Goal: Check status: Check status

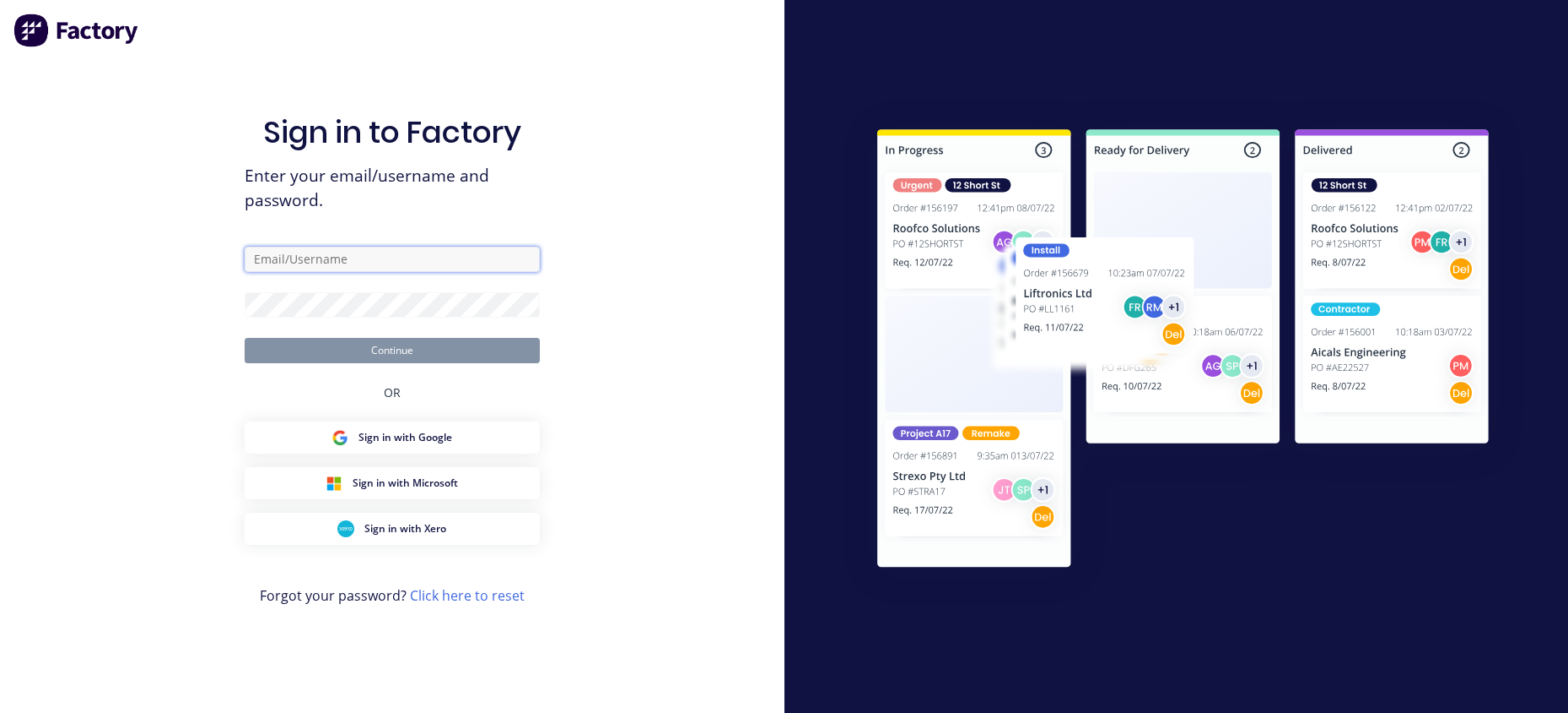
type input "[EMAIL_ADDRESS][DOMAIN_NAME]"
click at [669, 294] on div "Sign in to Factory Enter your email/username and password. [EMAIL_ADDRESS][DOMA…" at bounding box center [392, 356] width 785 height 713
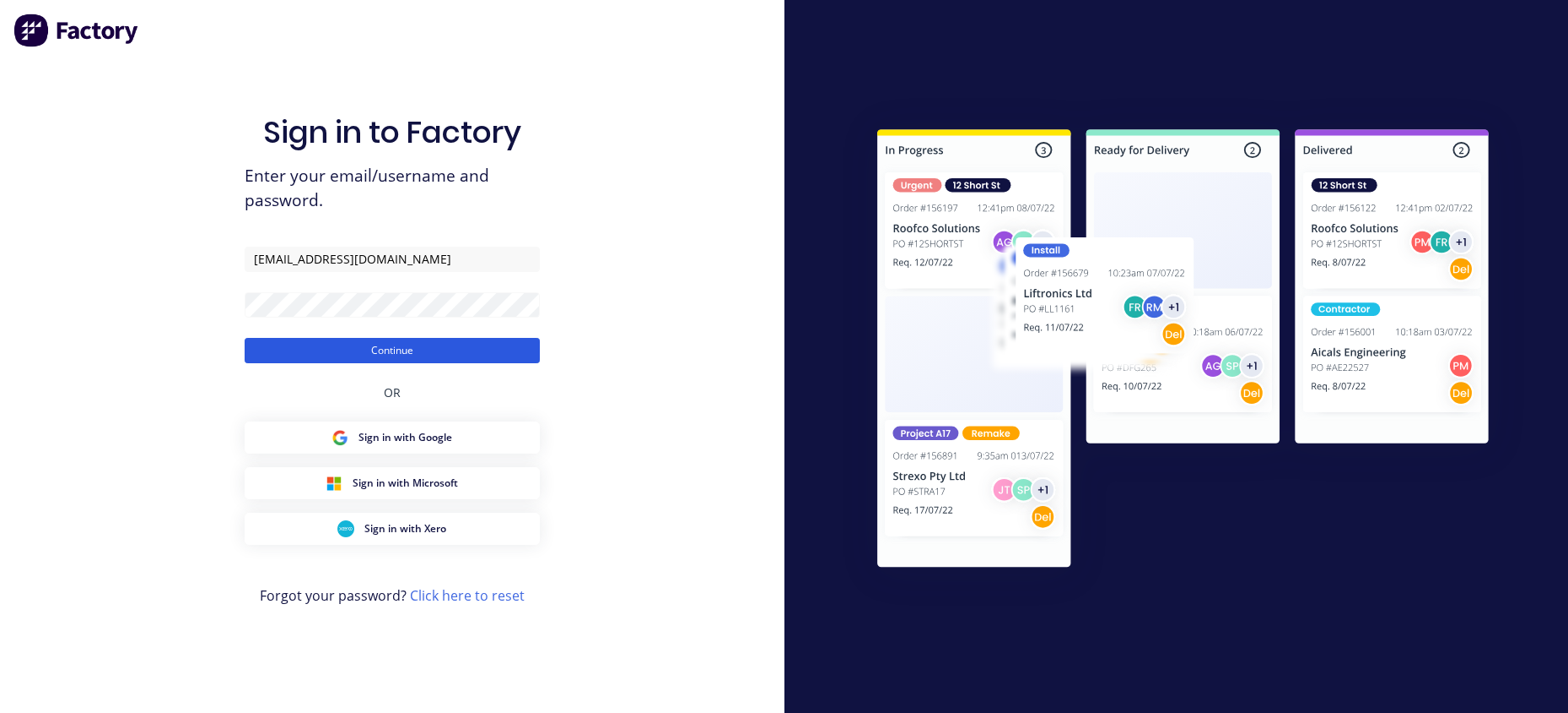
drag, startPoint x: 423, startPoint y: 347, endPoint x: 438, endPoint y: 350, distance: 15.3
click at [421, 347] on button "Continue" at bounding box center [392, 351] width 296 height 25
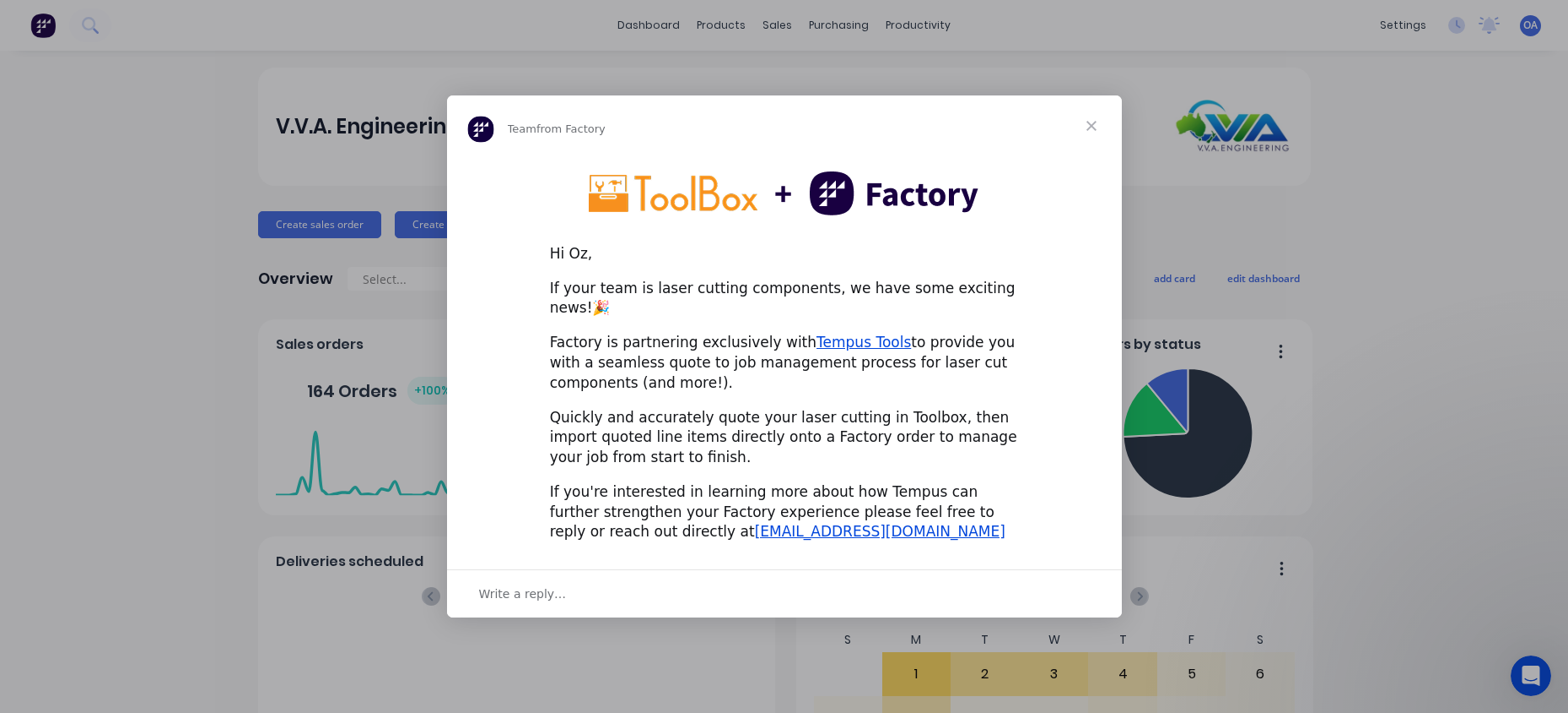
click at [1086, 125] on span "Close" at bounding box center [1091, 125] width 61 height 61
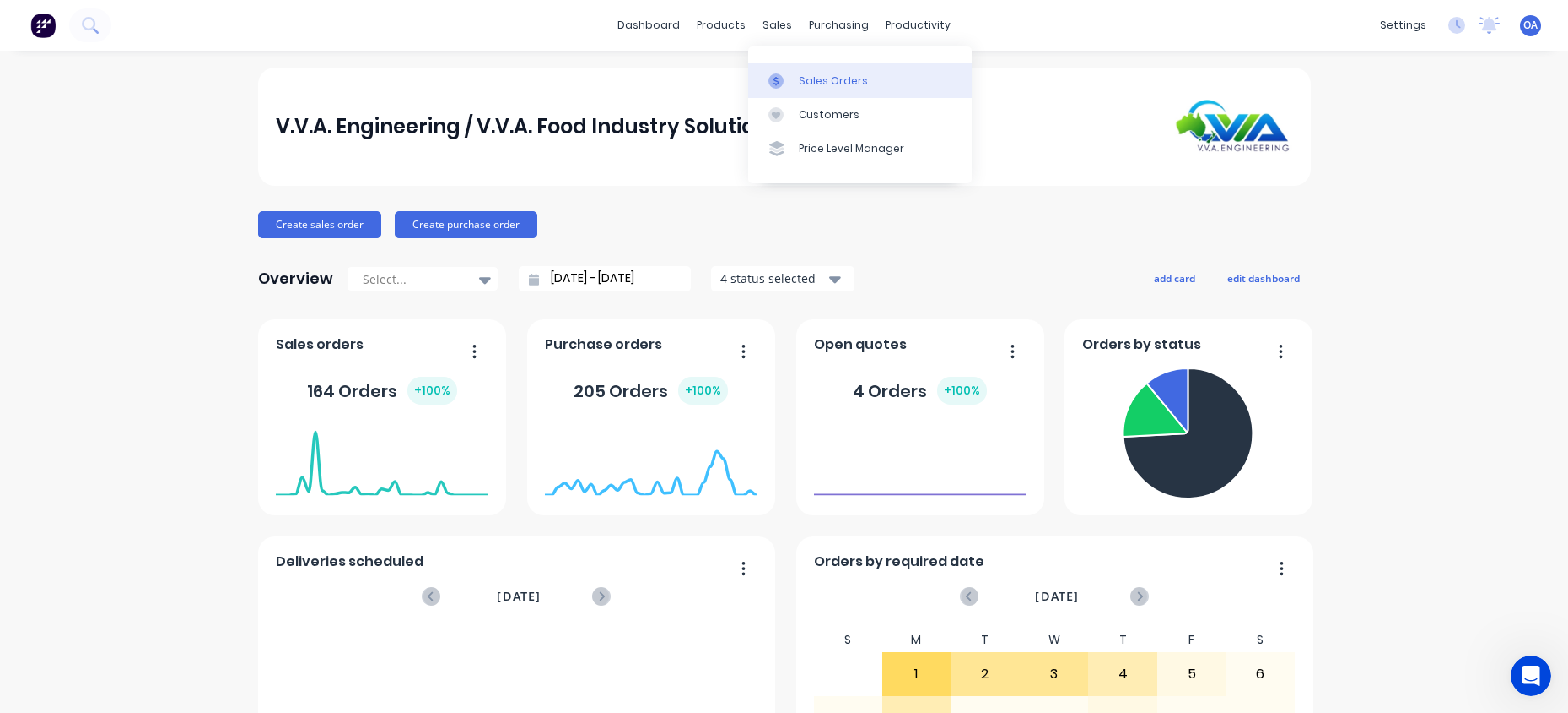
click at [804, 79] on div "Sales Orders" at bounding box center [833, 81] width 69 height 16
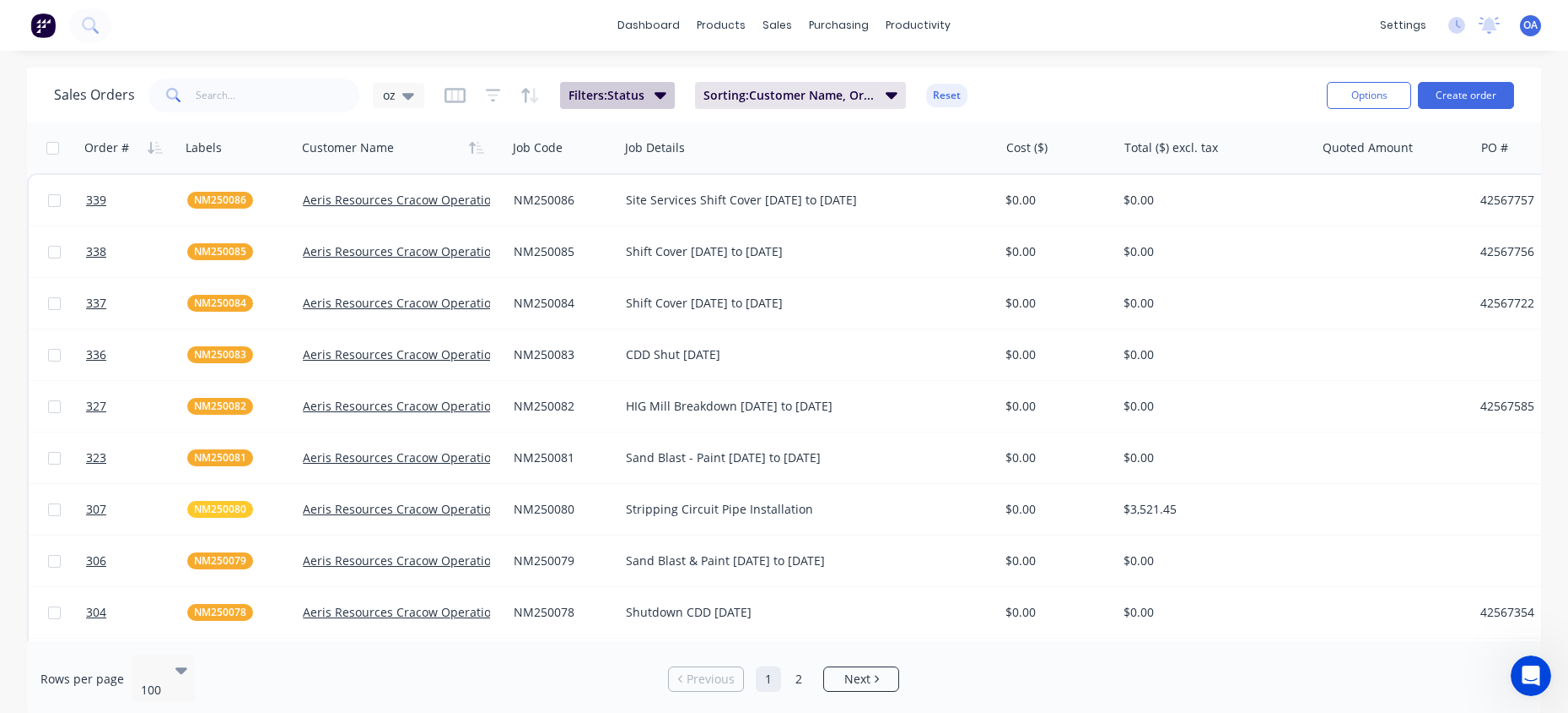
click at [660, 93] on icon "button" at bounding box center [661, 95] width 12 height 7
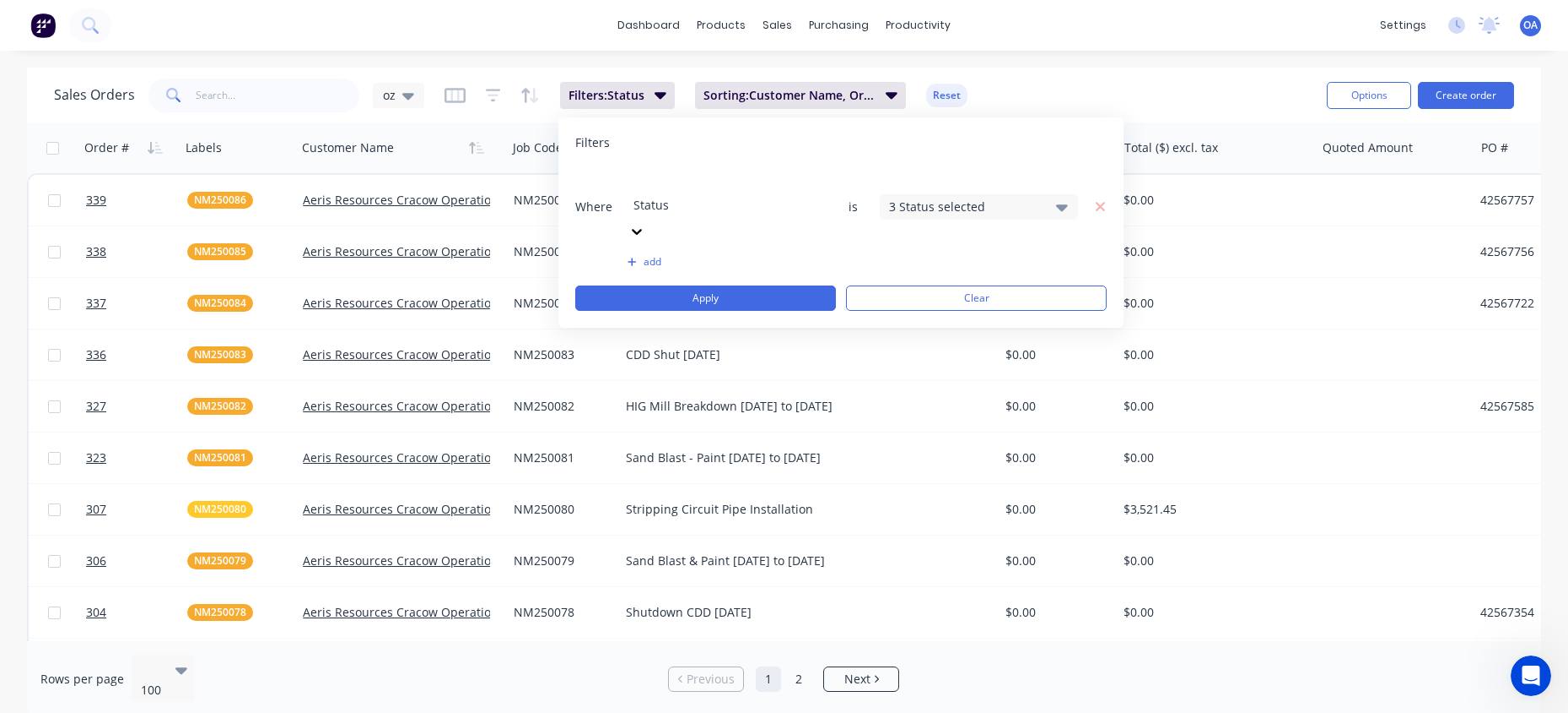
click at [1042, 82] on div "Sales Orders oz Filters: Status Sorting: Customer Name, Order # Reset" at bounding box center [683, 95] width 1260 height 41
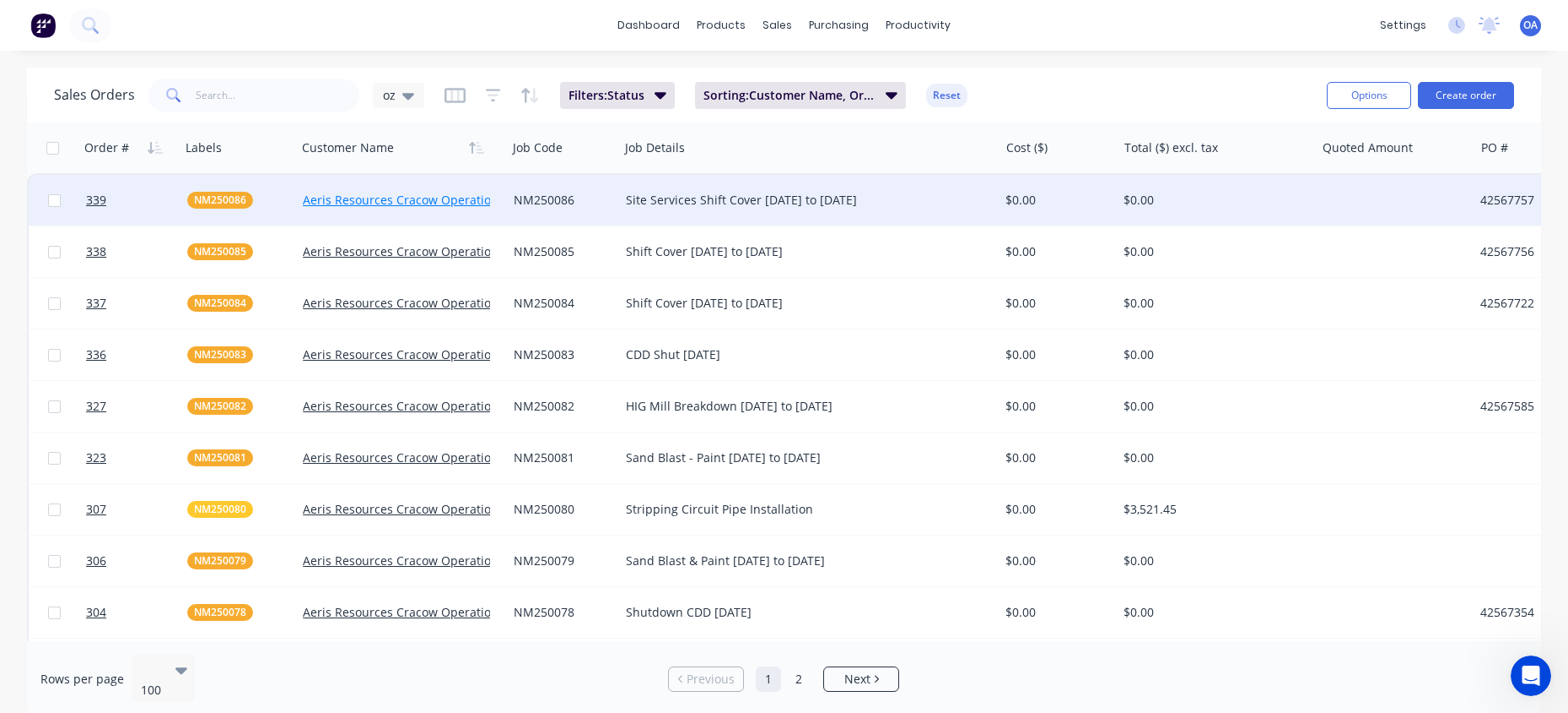
click at [395, 199] on link "Aeris Resources Cracow Operations" at bounding box center [403, 200] width 202 height 16
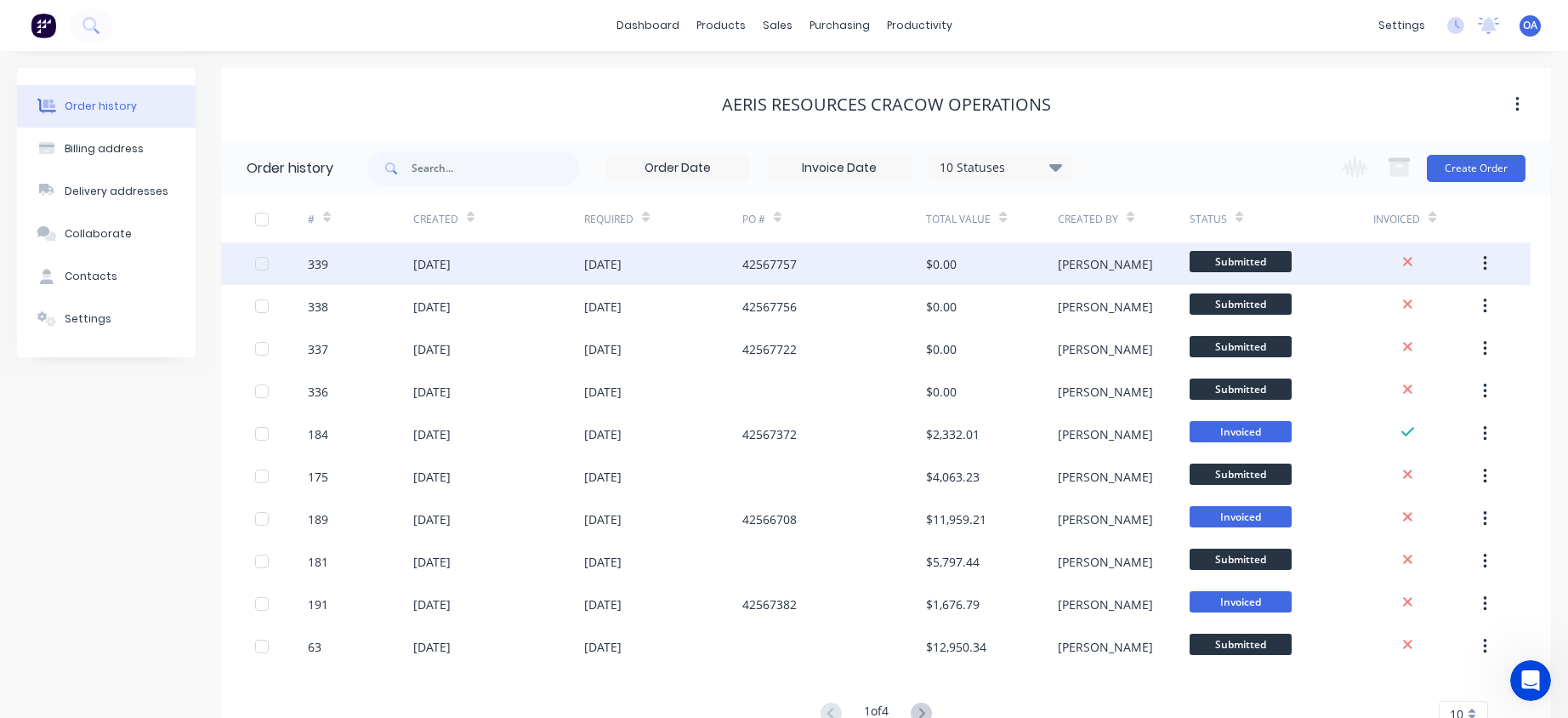
scroll to position [63, 0]
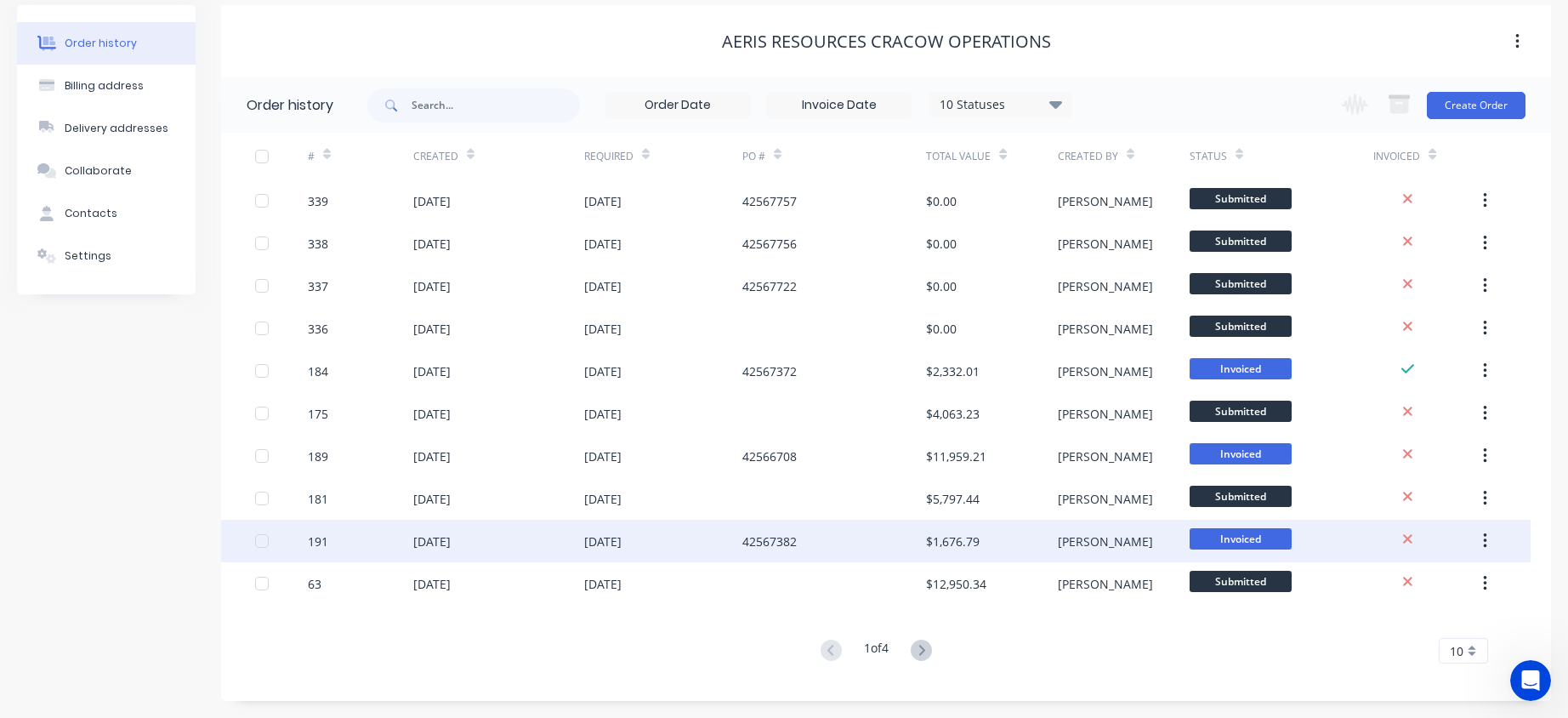
click at [612, 538] on div "[DATE]" at bounding box center [603, 541] width 37 height 18
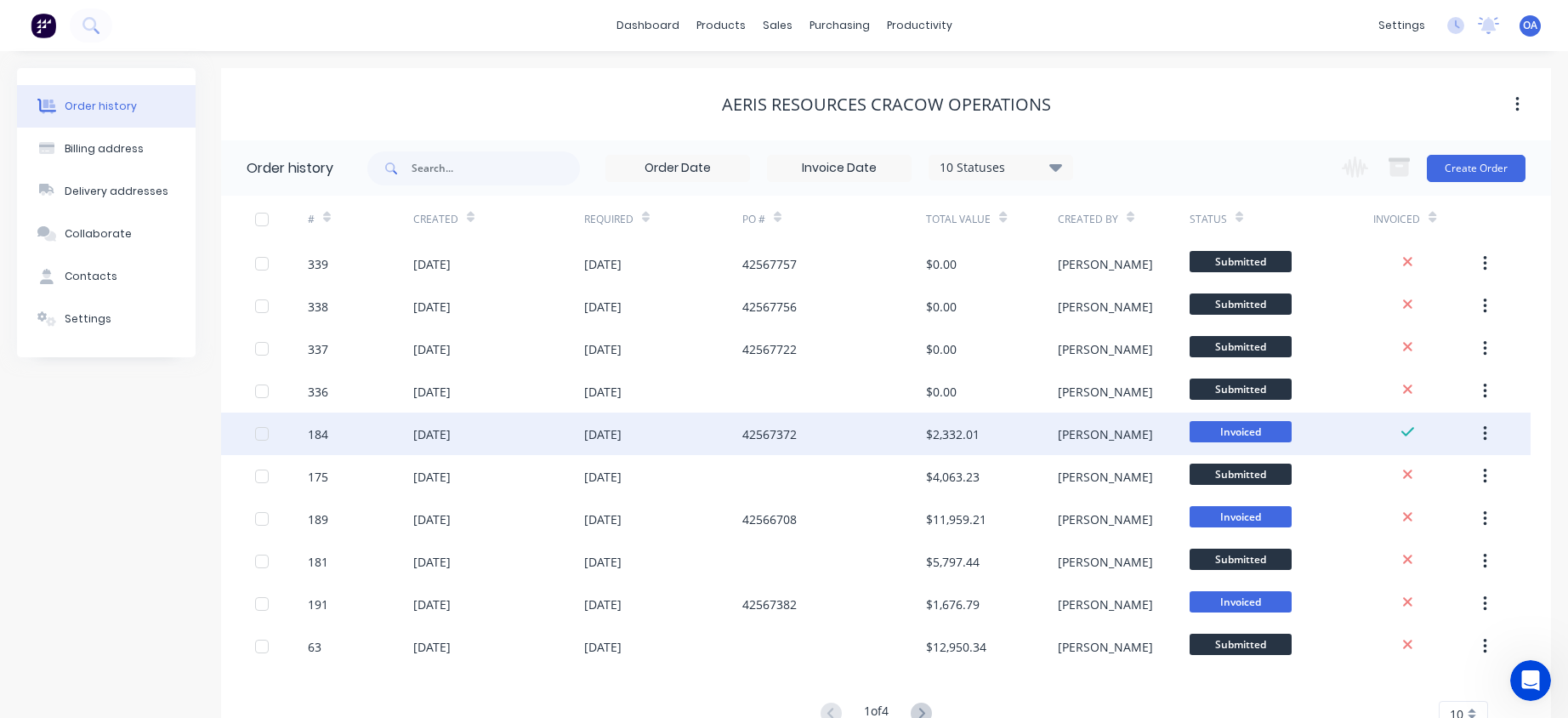
click at [612, 428] on div "[DATE]" at bounding box center [603, 434] width 37 height 18
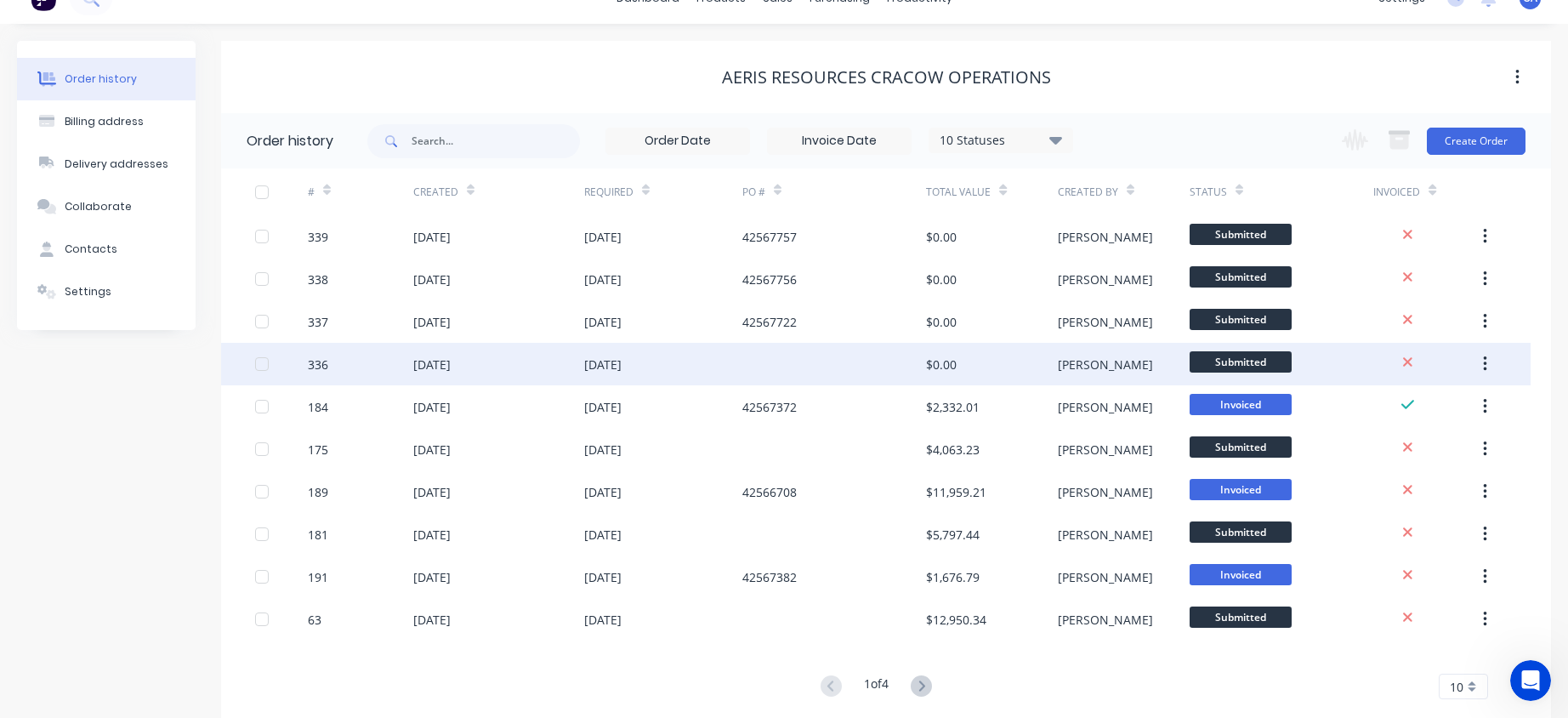
scroll to position [63, 0]
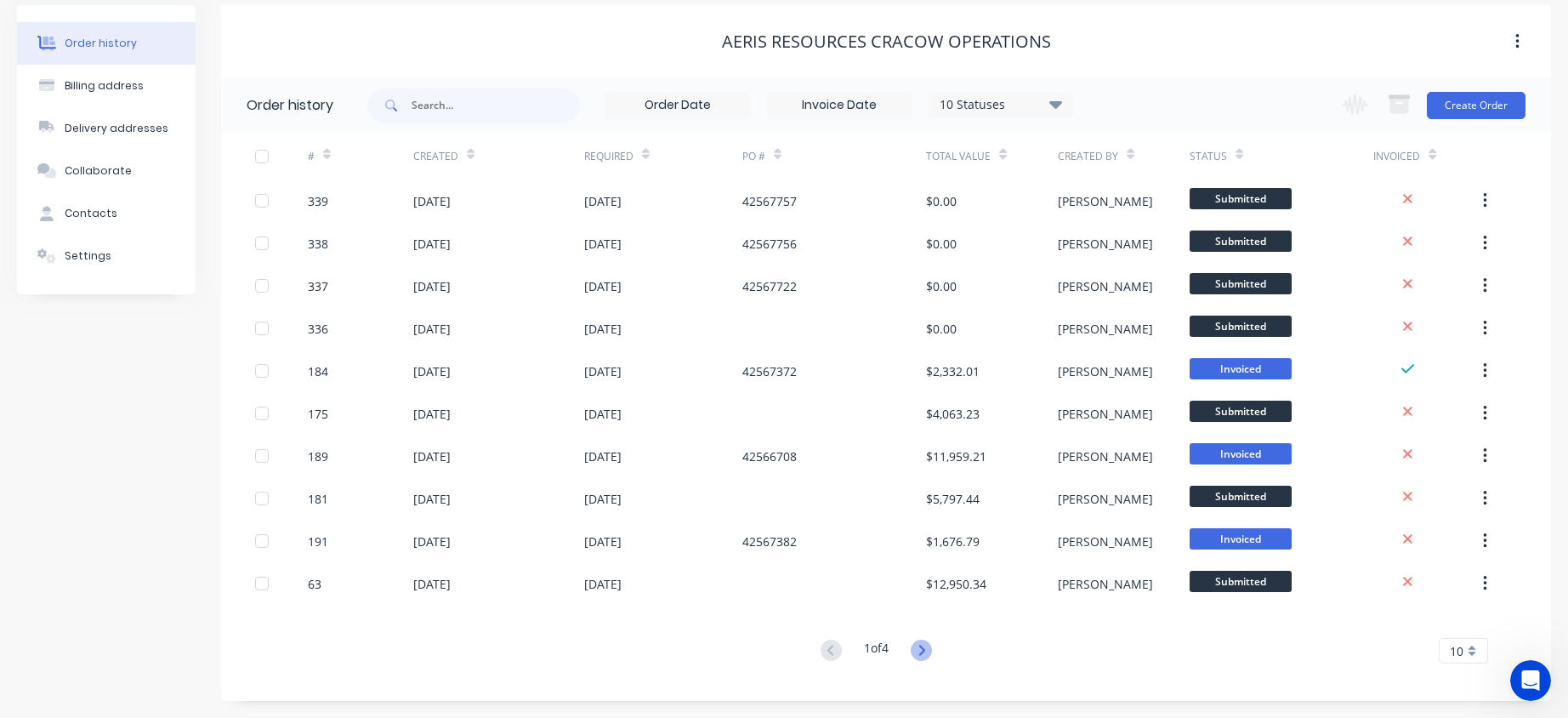
click at [921, 649] on icon at bounding box center [921, 650] width 22 height 22
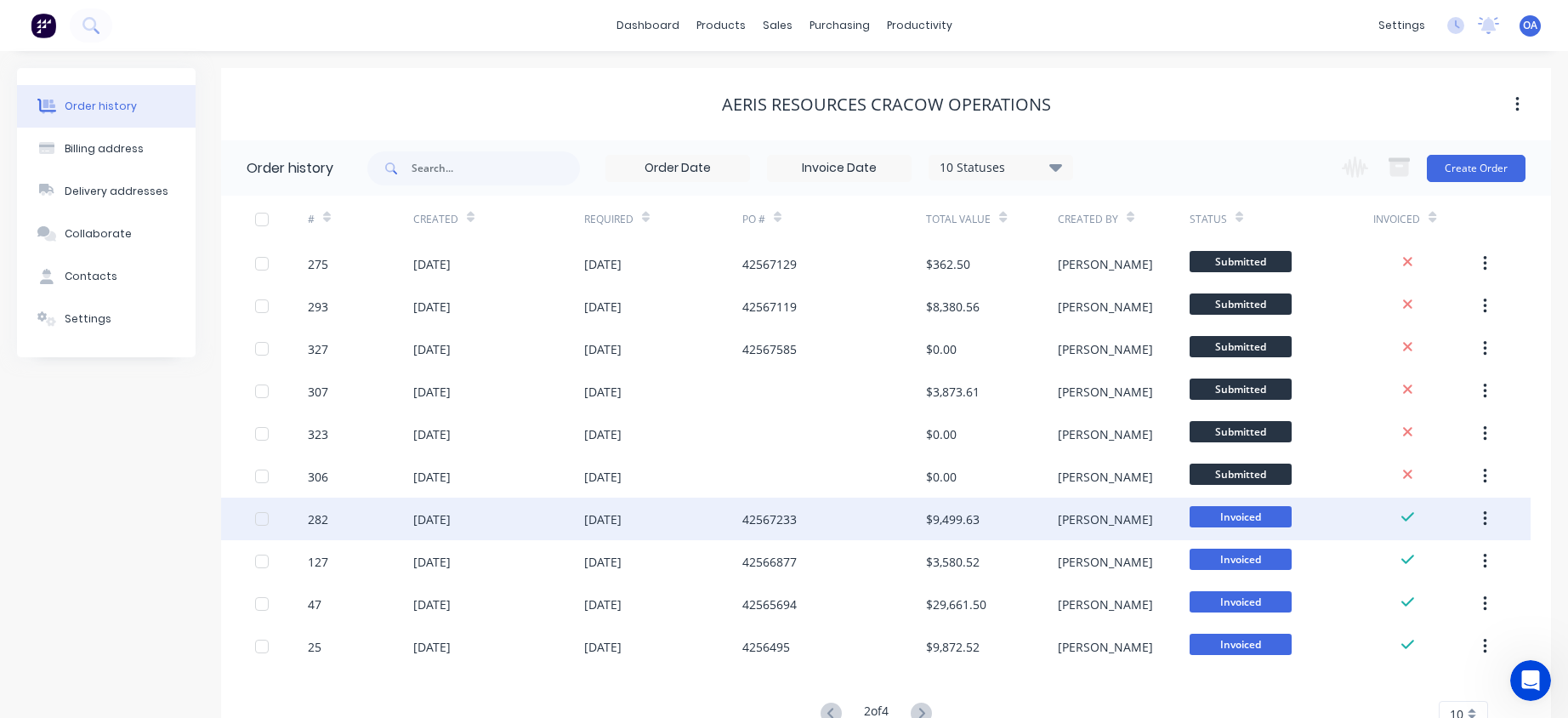
click at [609, 521] on div "[DATE]" at bounding box center [603, 519] width 37 height 18
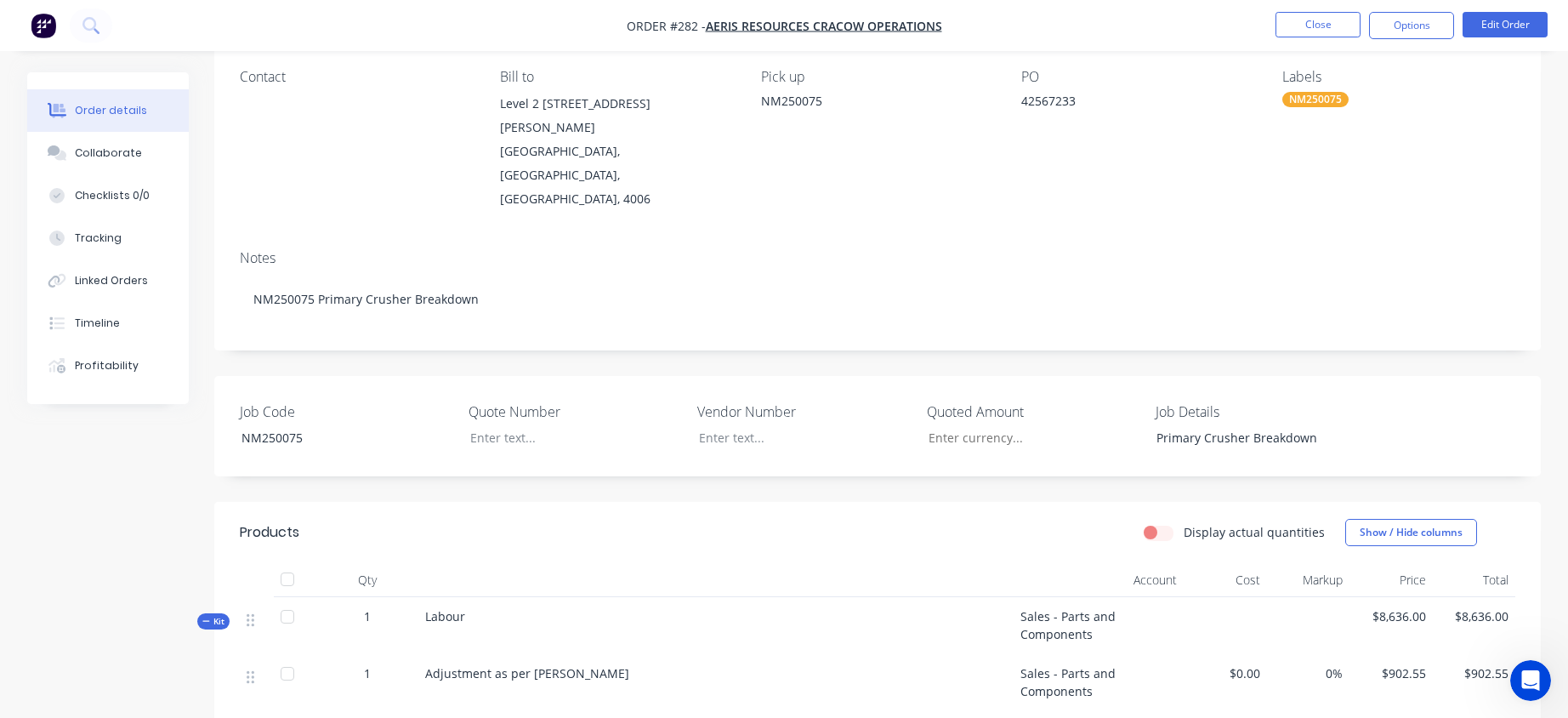
scroll to position [170, 0]
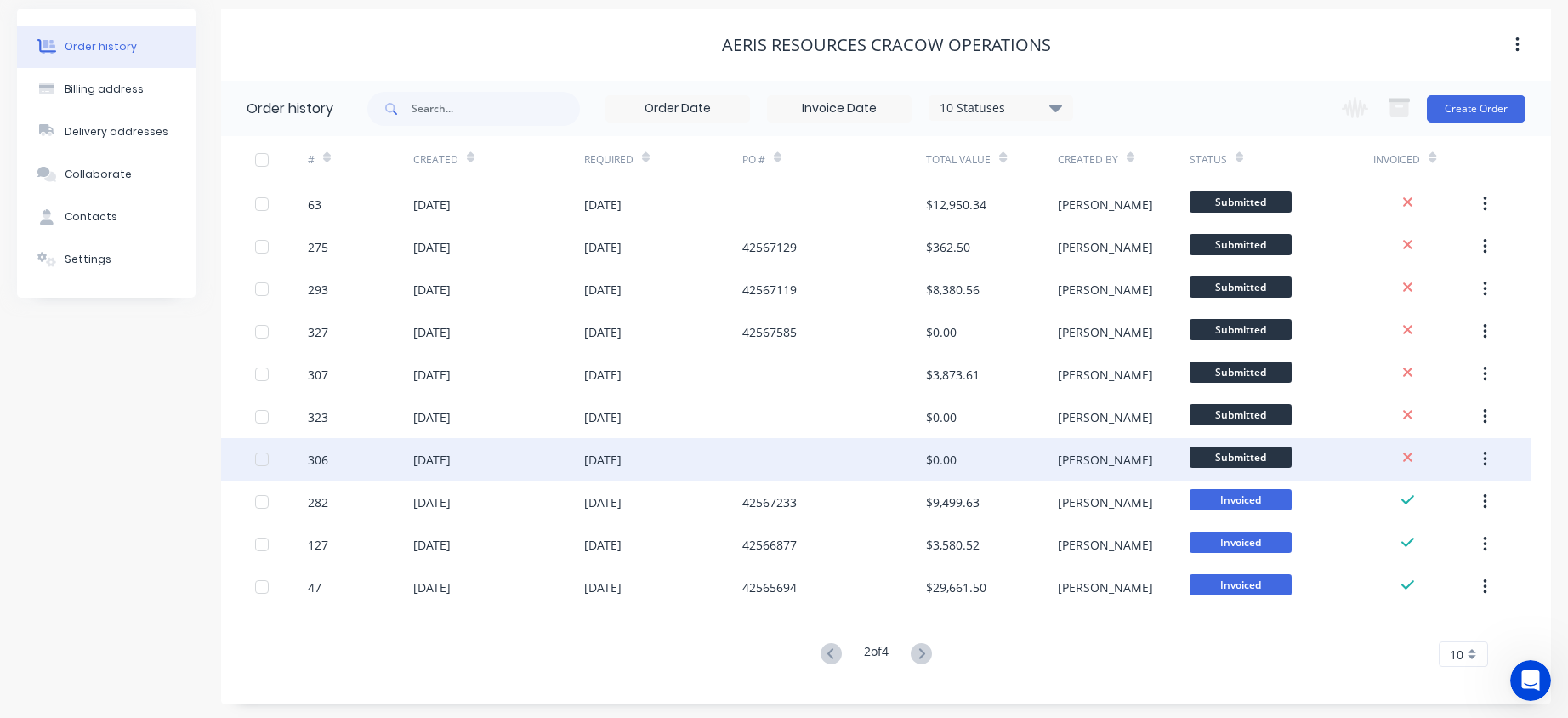
scroll to position [63, 0]
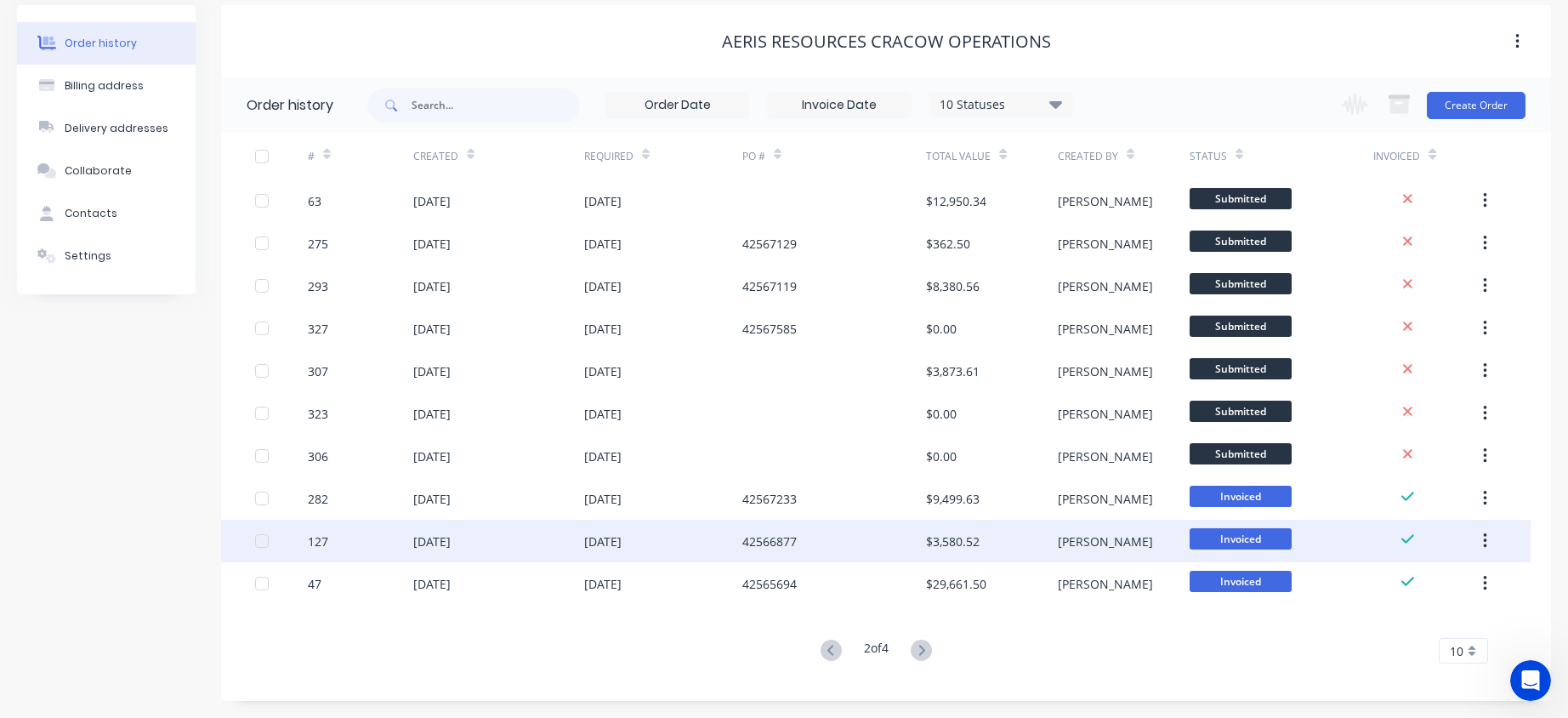
click at [767, 540] on div "42566877" at bounding box center [769, 541] width 54 height 18
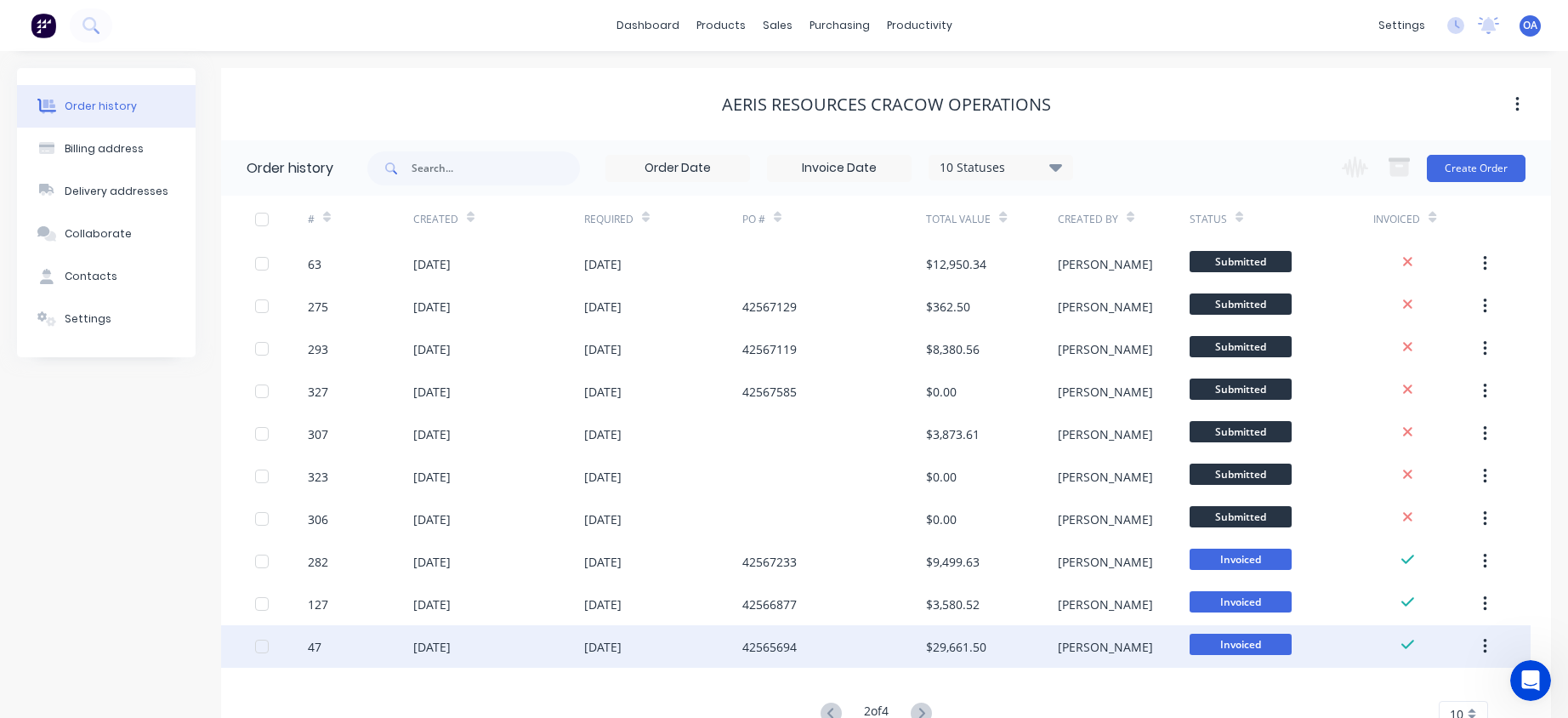
click at [750, 646] on div "42565694" at bounding box center [769, 646] width 54 height 18
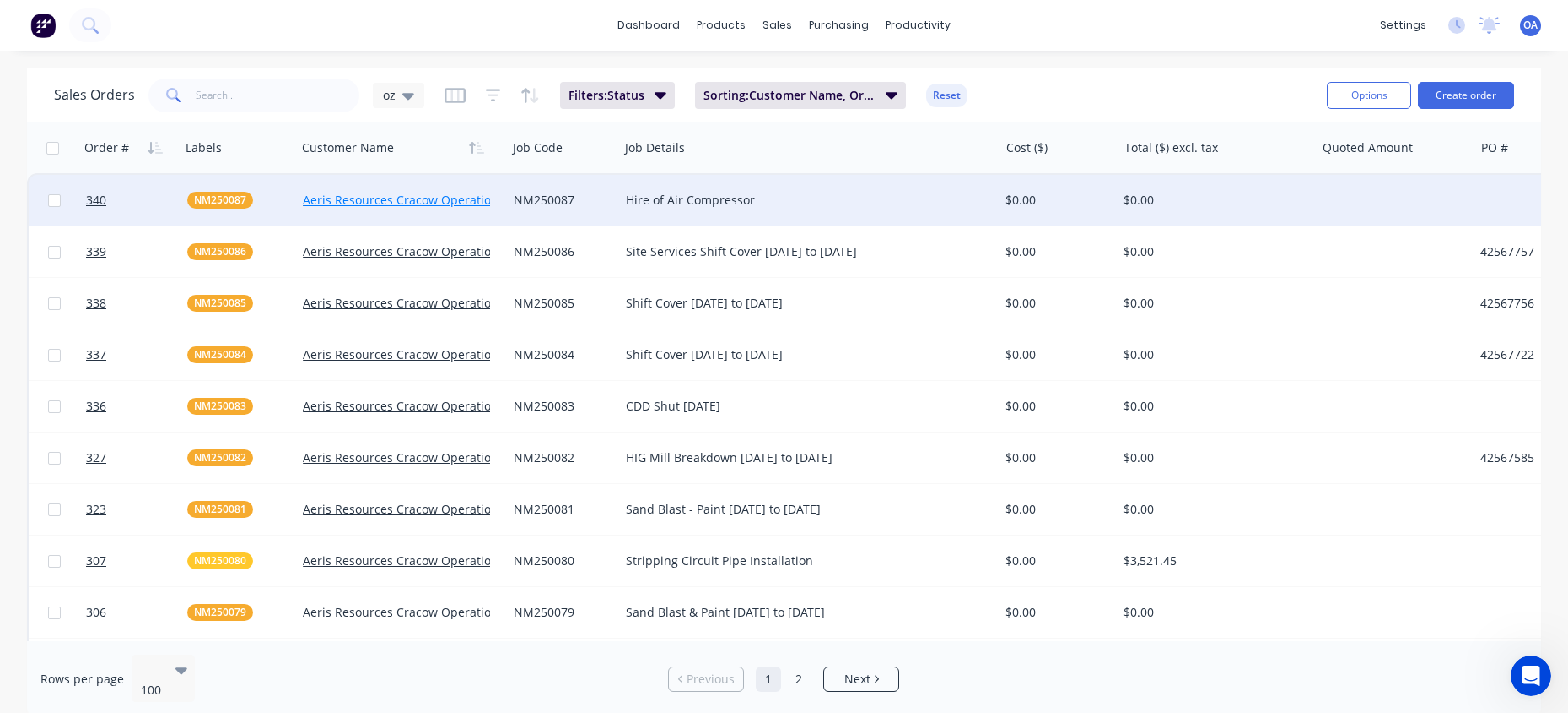
click at [367, 196] on link "Aeris Resources Cracow Operations" at bounding box center [403, 200] width 202 height 16
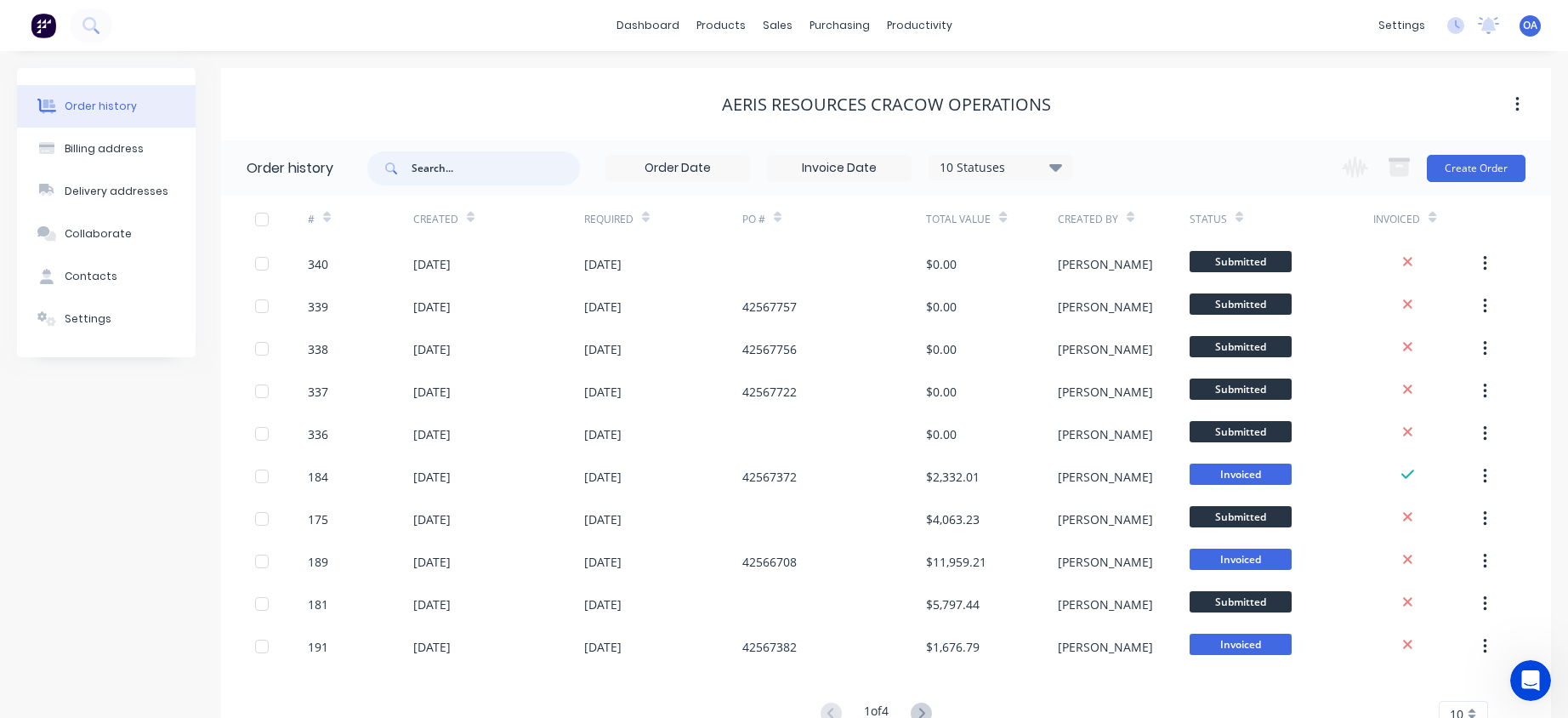
click at [445, 166] on input "text" at bounding box center [495, 168] width 169 height 34
type input "NM25"
